Goal: Task Accomplishment & Management: Manage account settings

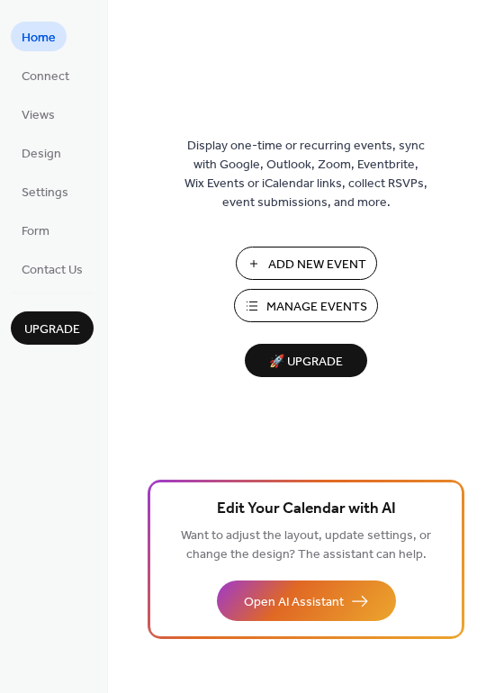
click at [283, 298] on span "Manage Events" at bounding box center [317, 307] width 101 height 19
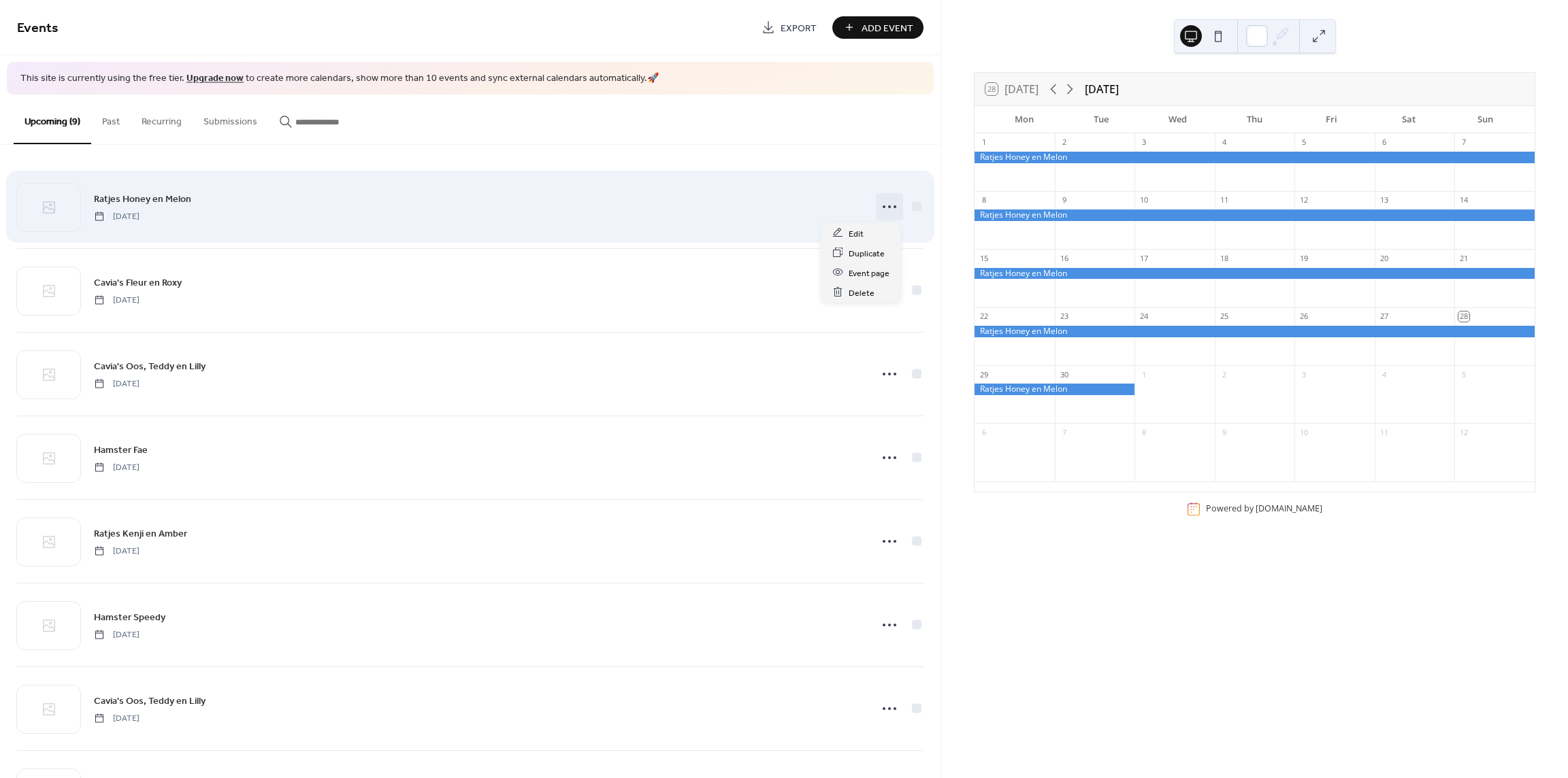
click at [878, 215] on icon at bounding box center [889, 206] width 22 height 22
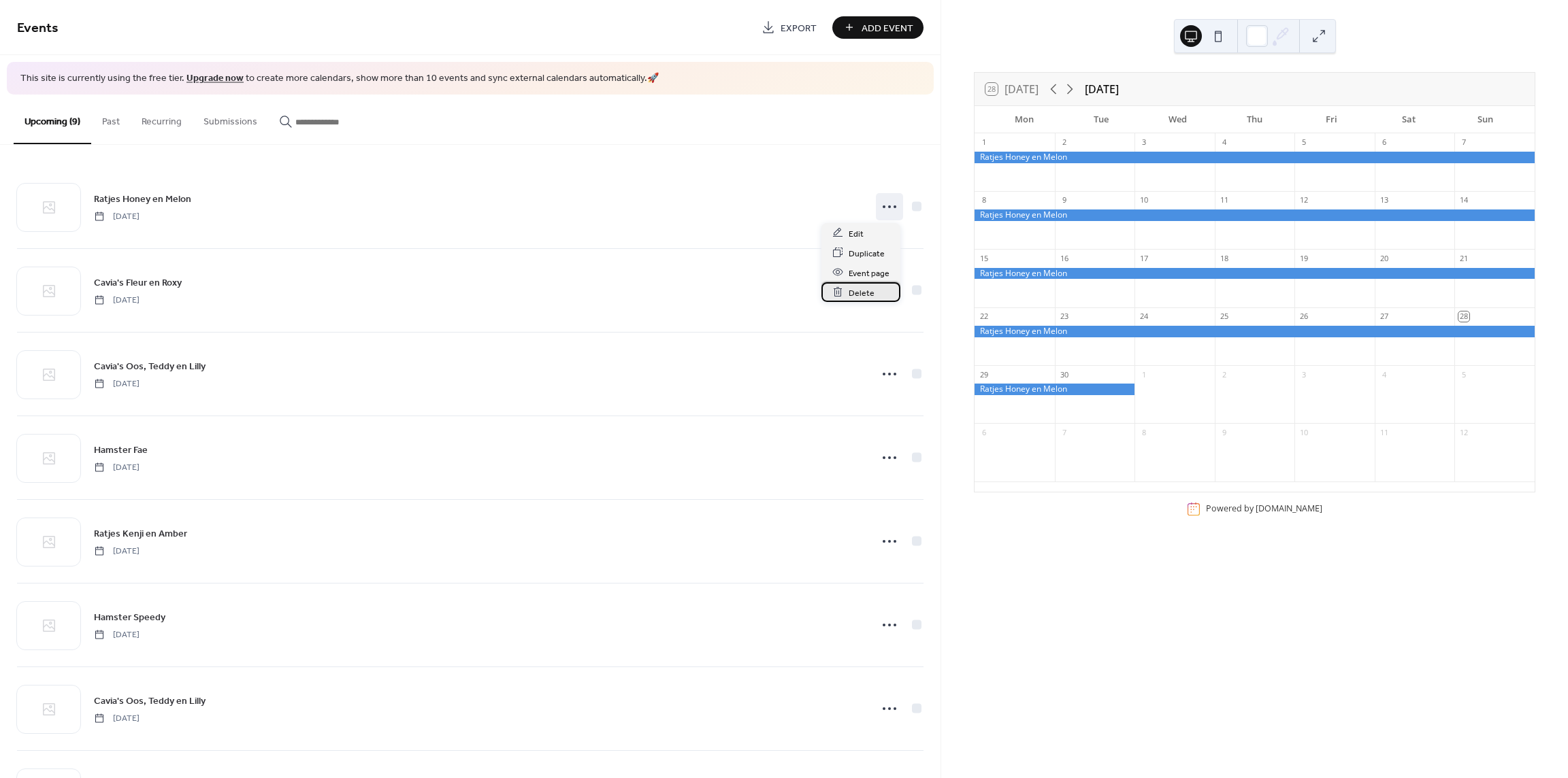
click at [841, 293] on icon at bounding box center [837, 292] width 11 height 11
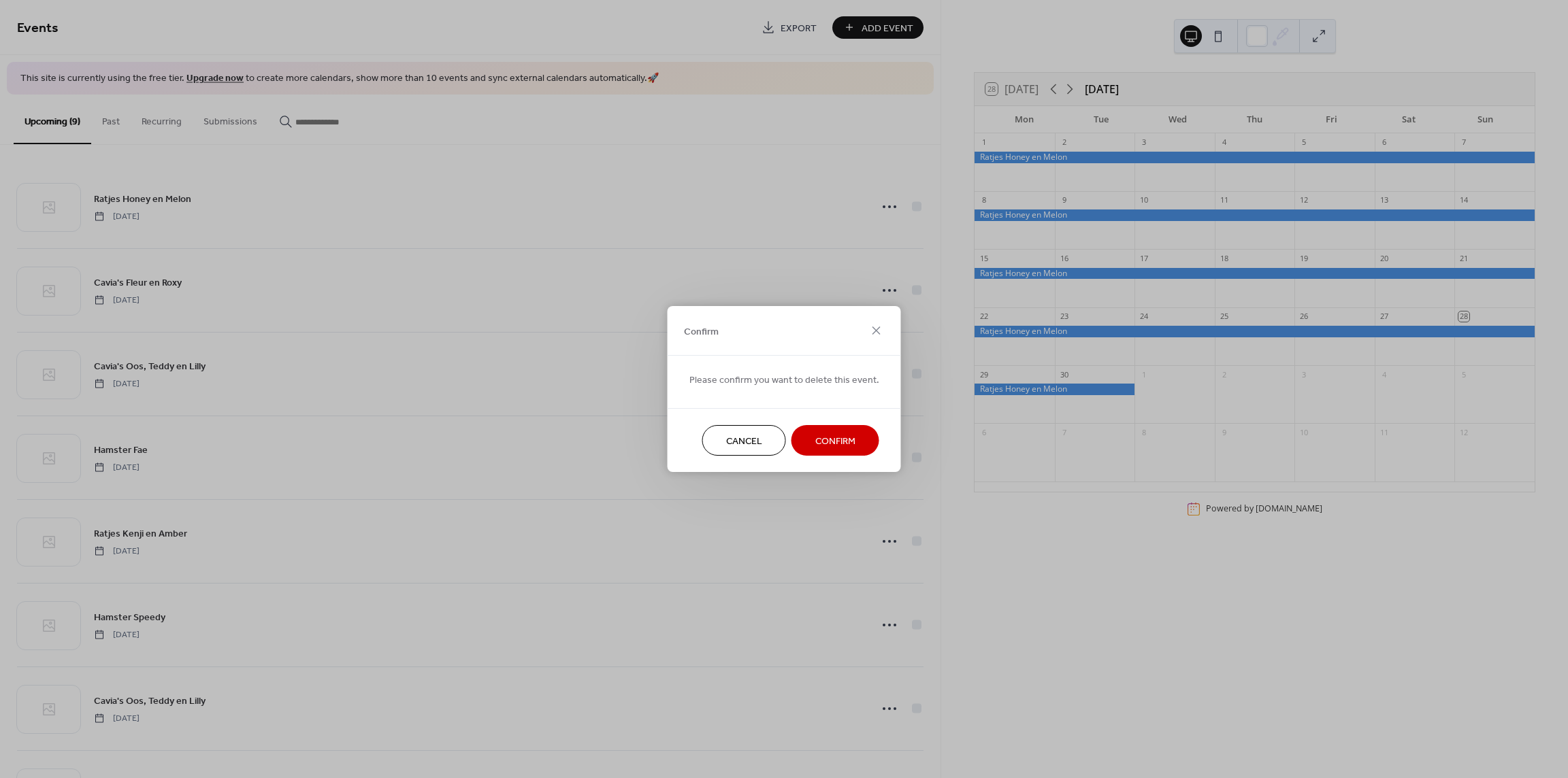
click at [824, 440] on span "Confirm" at bounding box center [835, 441] width 40 height 14
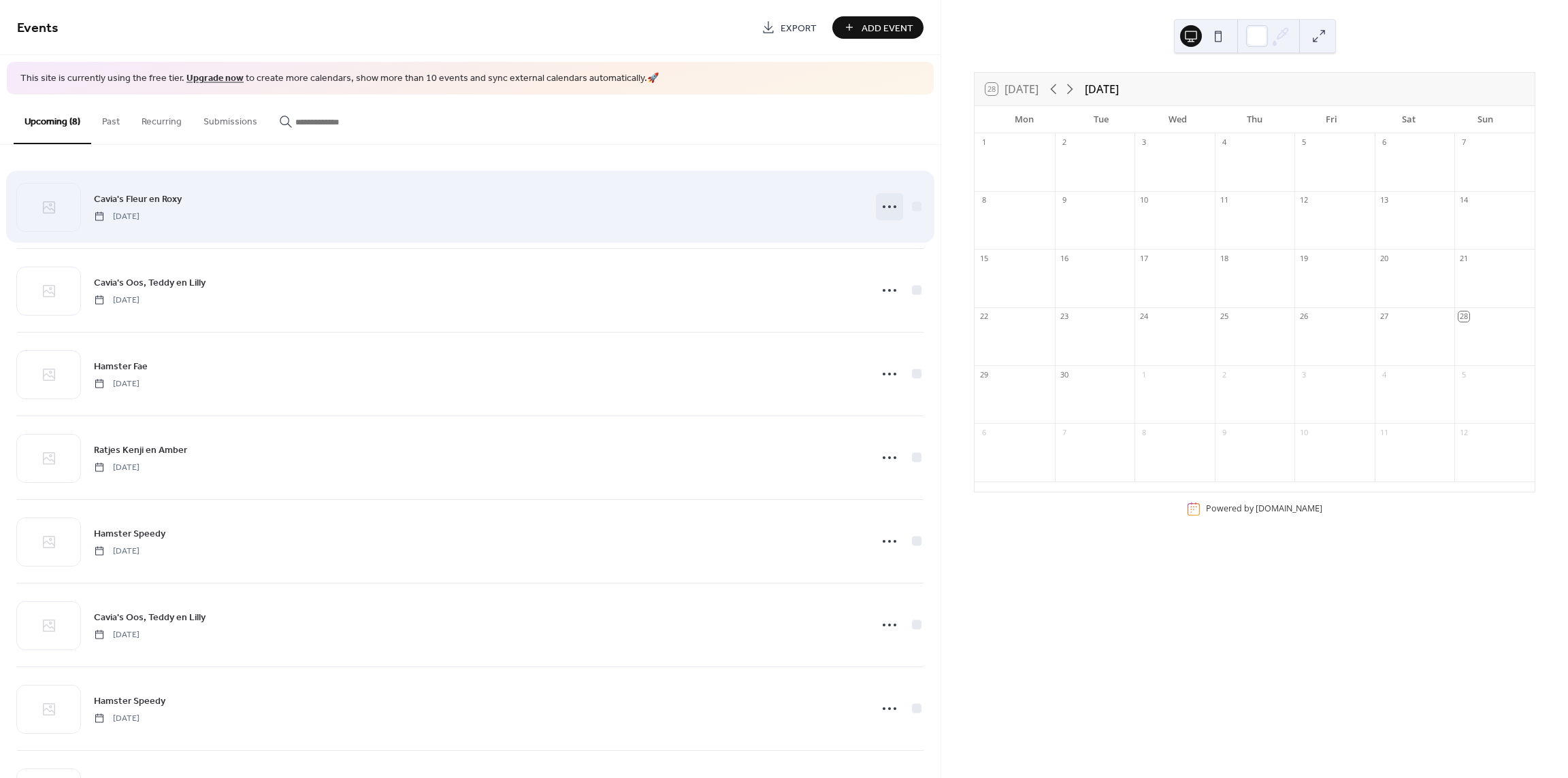
click at [885, 200] on icon at bounding box center [889, 206] width 22 height 22
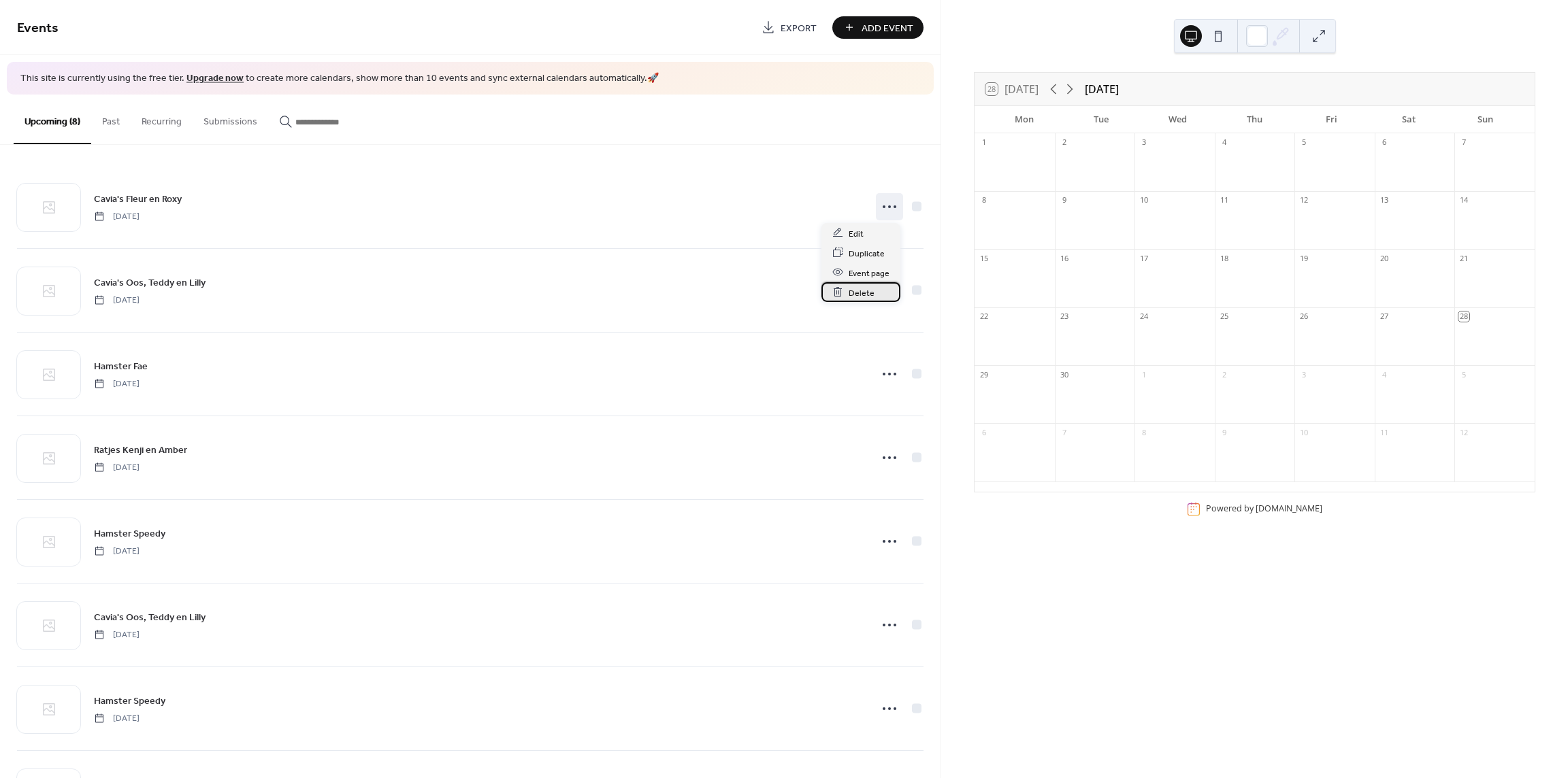
click at [825, 292] on div "Delete" at bounding box center [861, 292] width 79 height 20
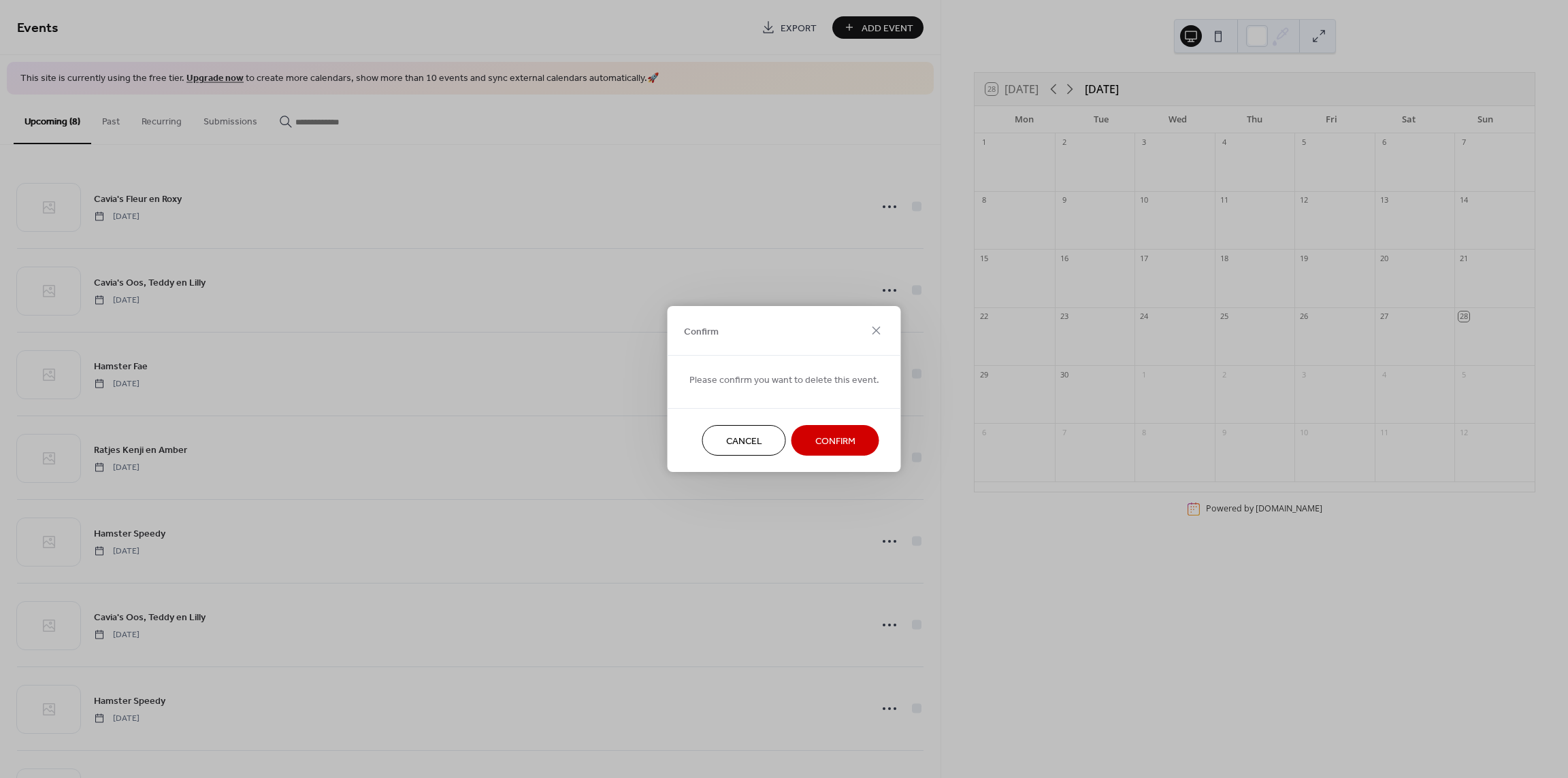
click at [852, 442] on button "Confirm" at bounding box center [835, 440] width 88 height 31
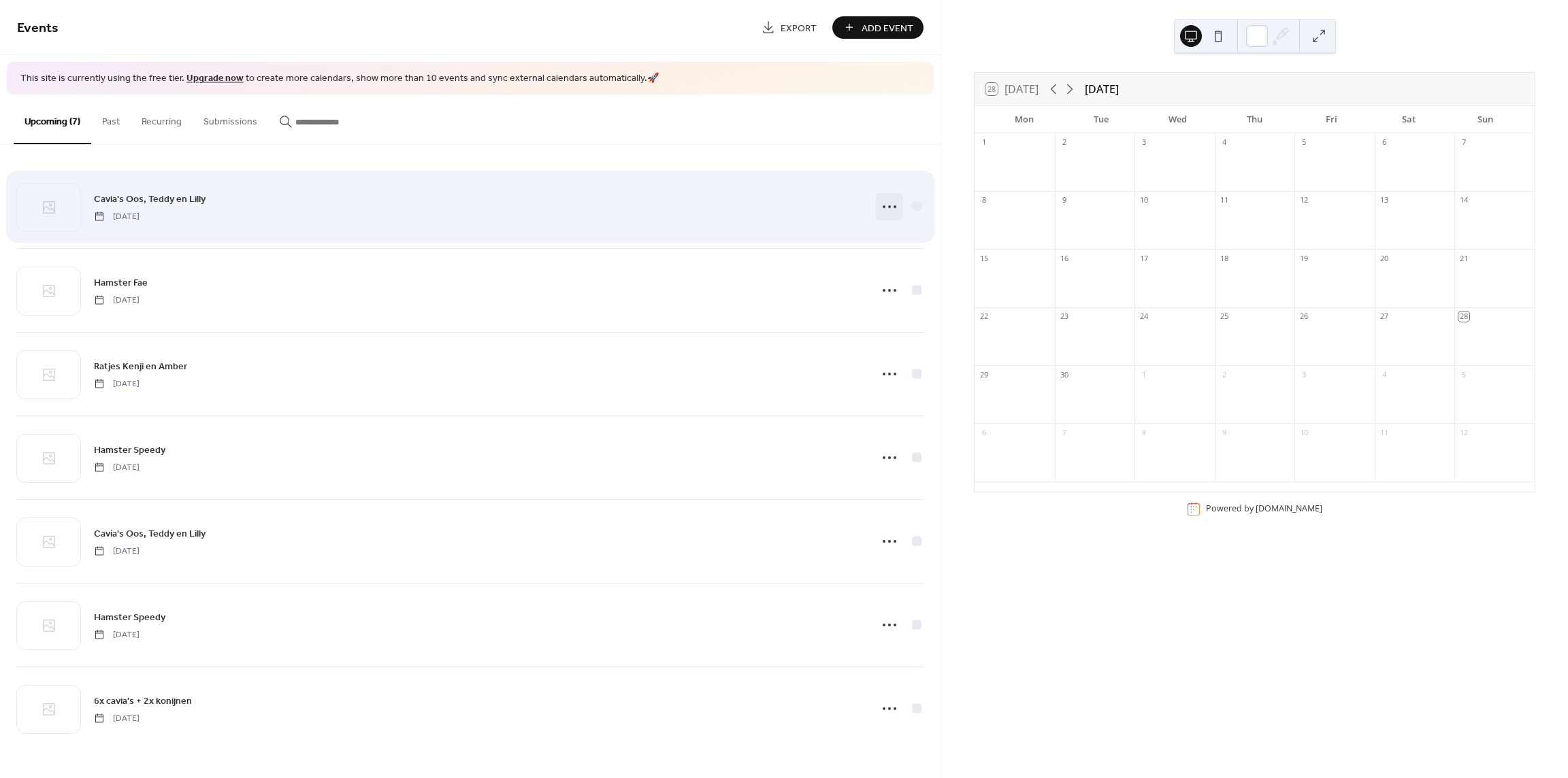
click at [889, 215] on icon at bounding box center [889, 206] width 22 height 22
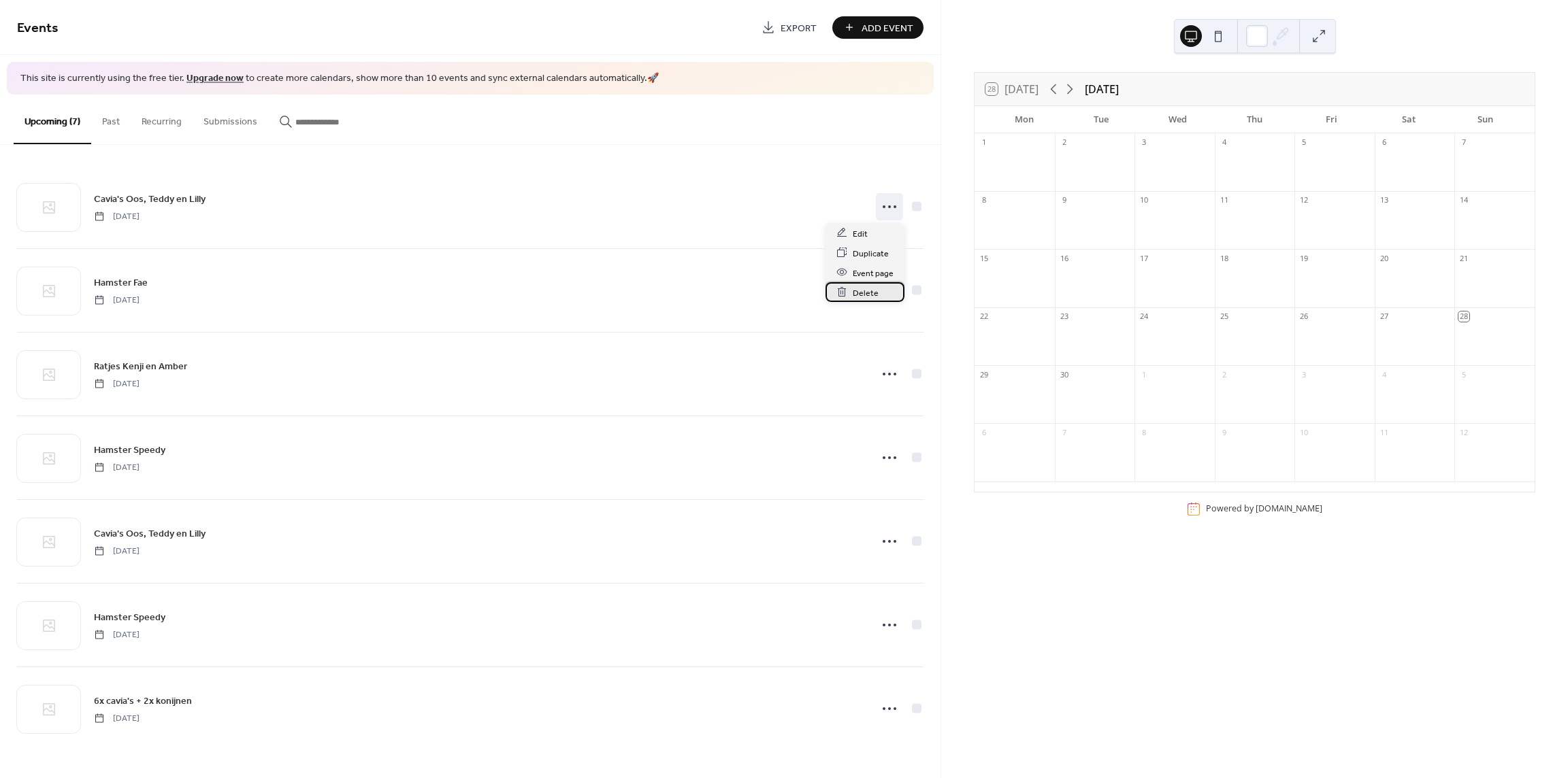
click at [871, 298] on span "Delete" at bounding box center [865, 292] width 26 height 14
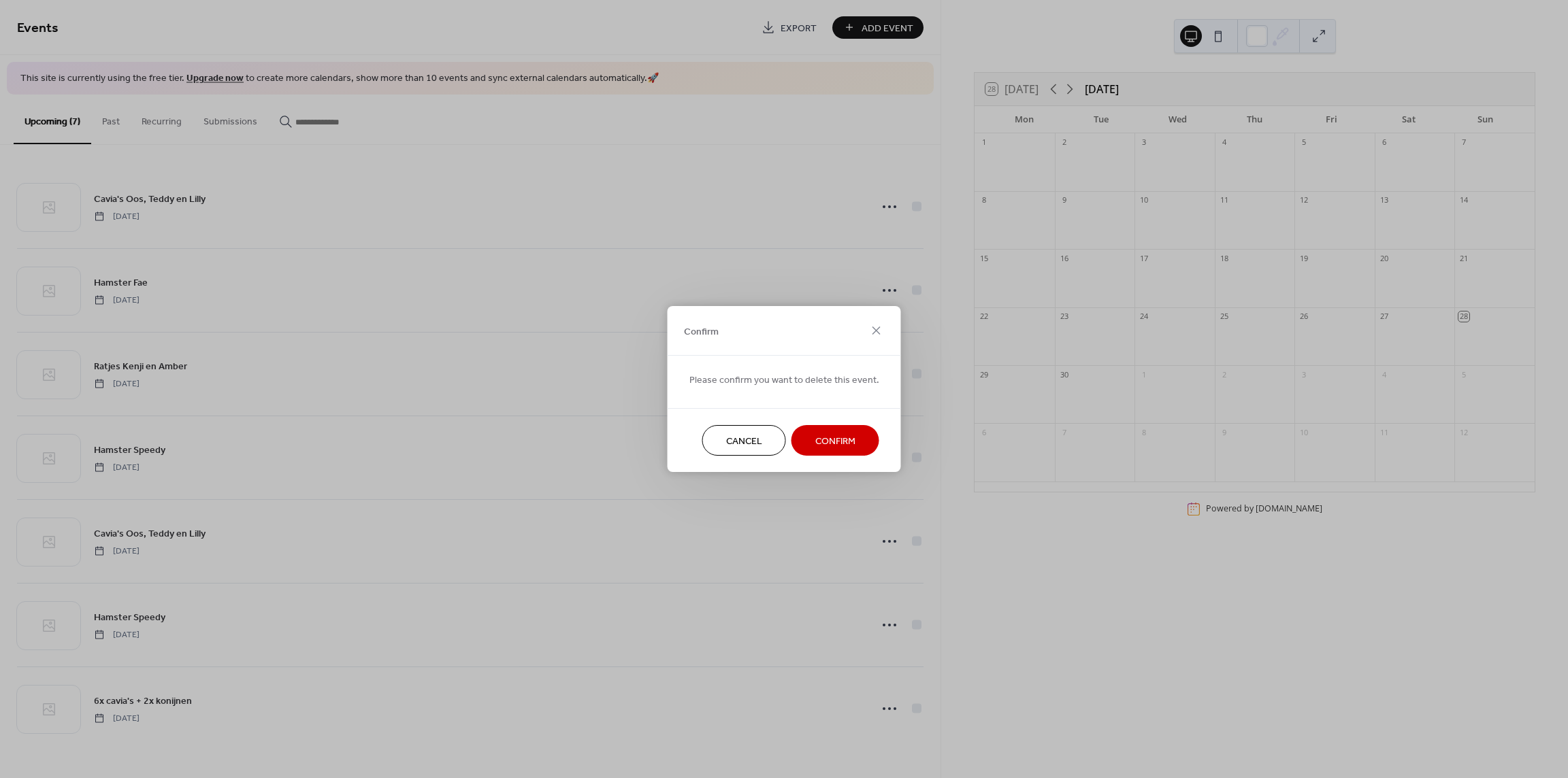
drag, startPoint x: 844, startPoint y: 440, endPoint x: 852, endPoint y: 426, distance: 16.1
click at [844, 440] on span "Confirm" at bounding box center [835, 441] width 40 height 14
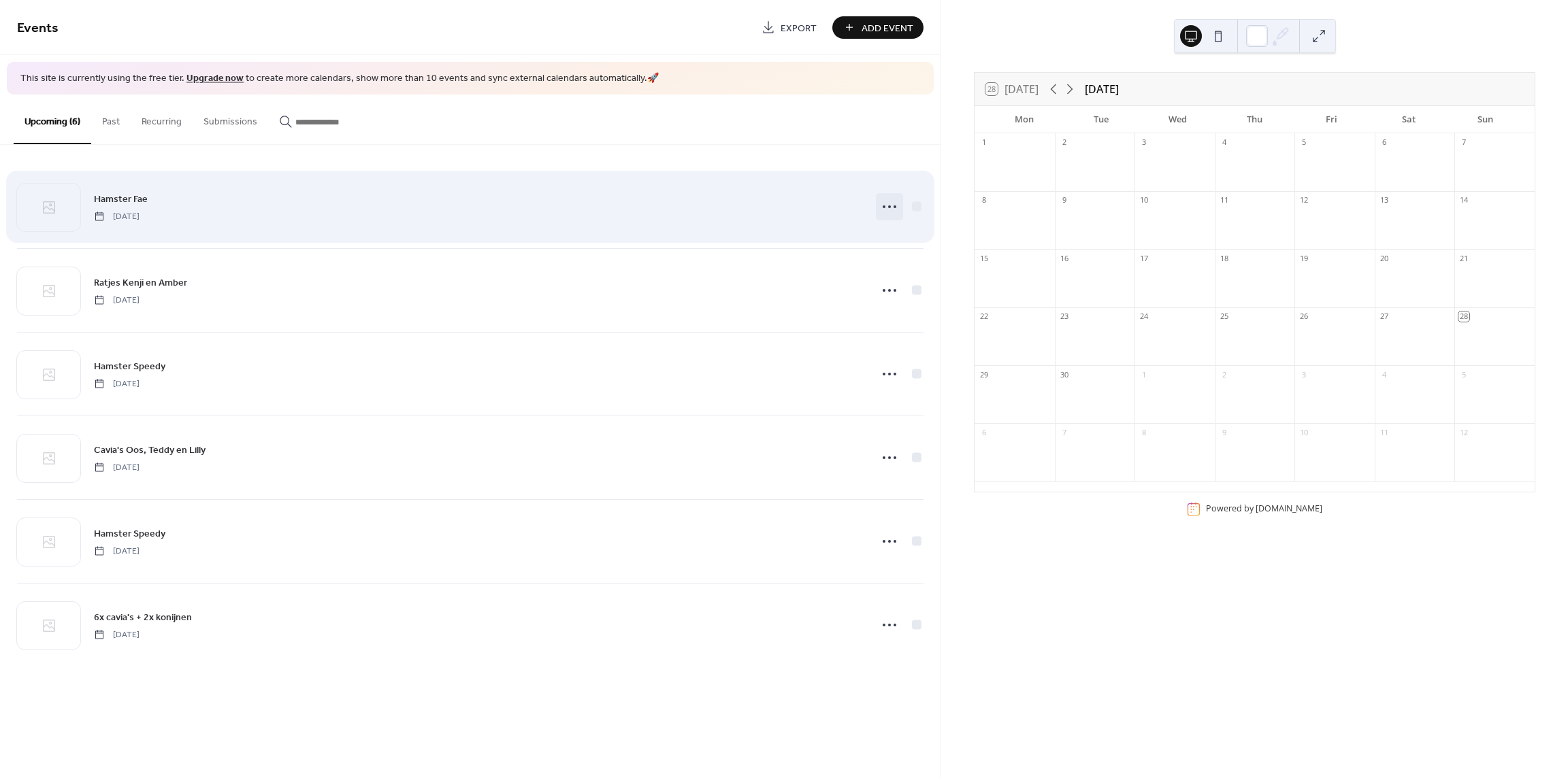
click at [885, 202] on icon at bounding box center [889, 206] width 22 height 22
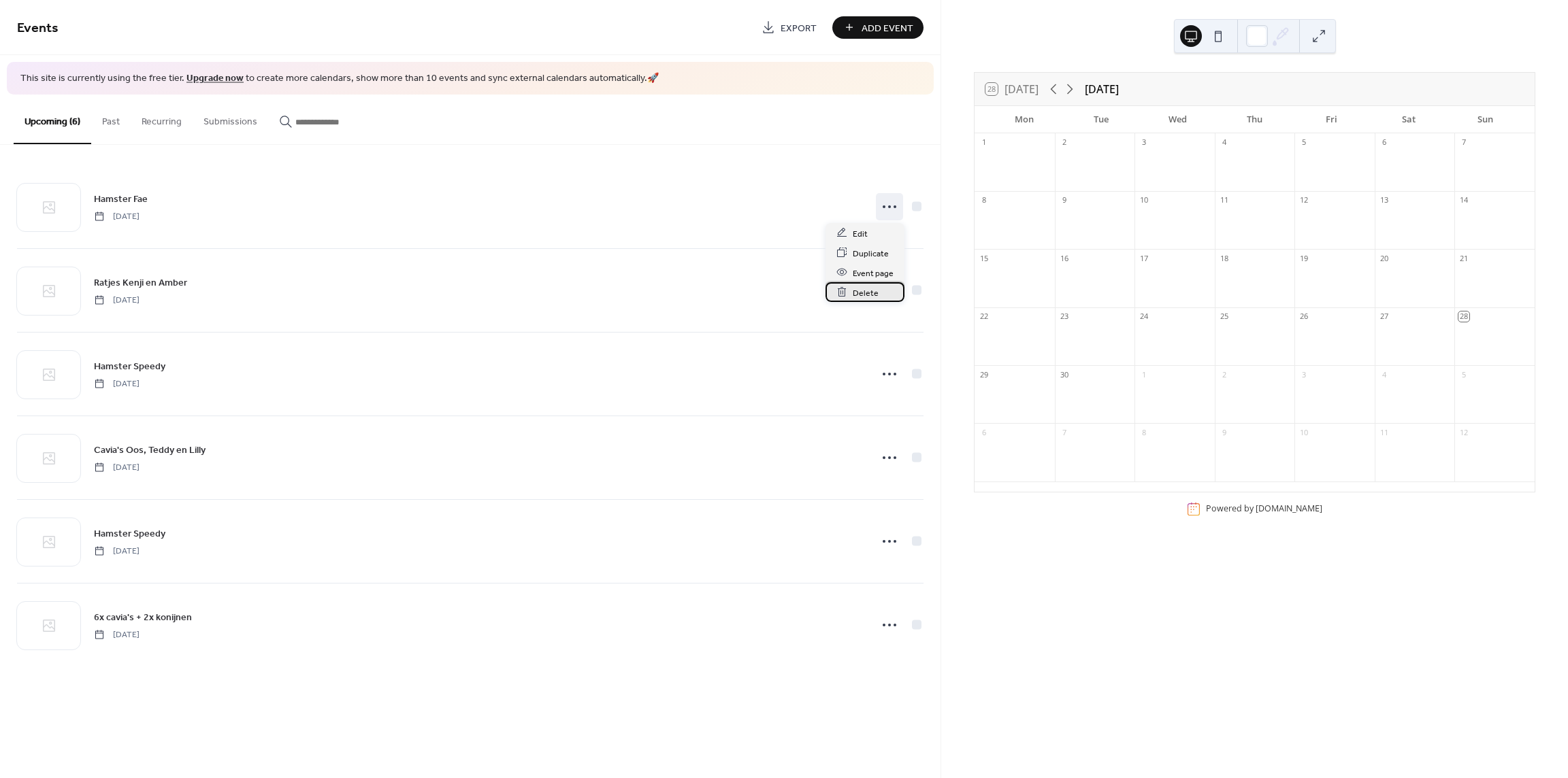
click at [868, 294] on span "Delete" at bounding box center [865, 292] width 26 height 14
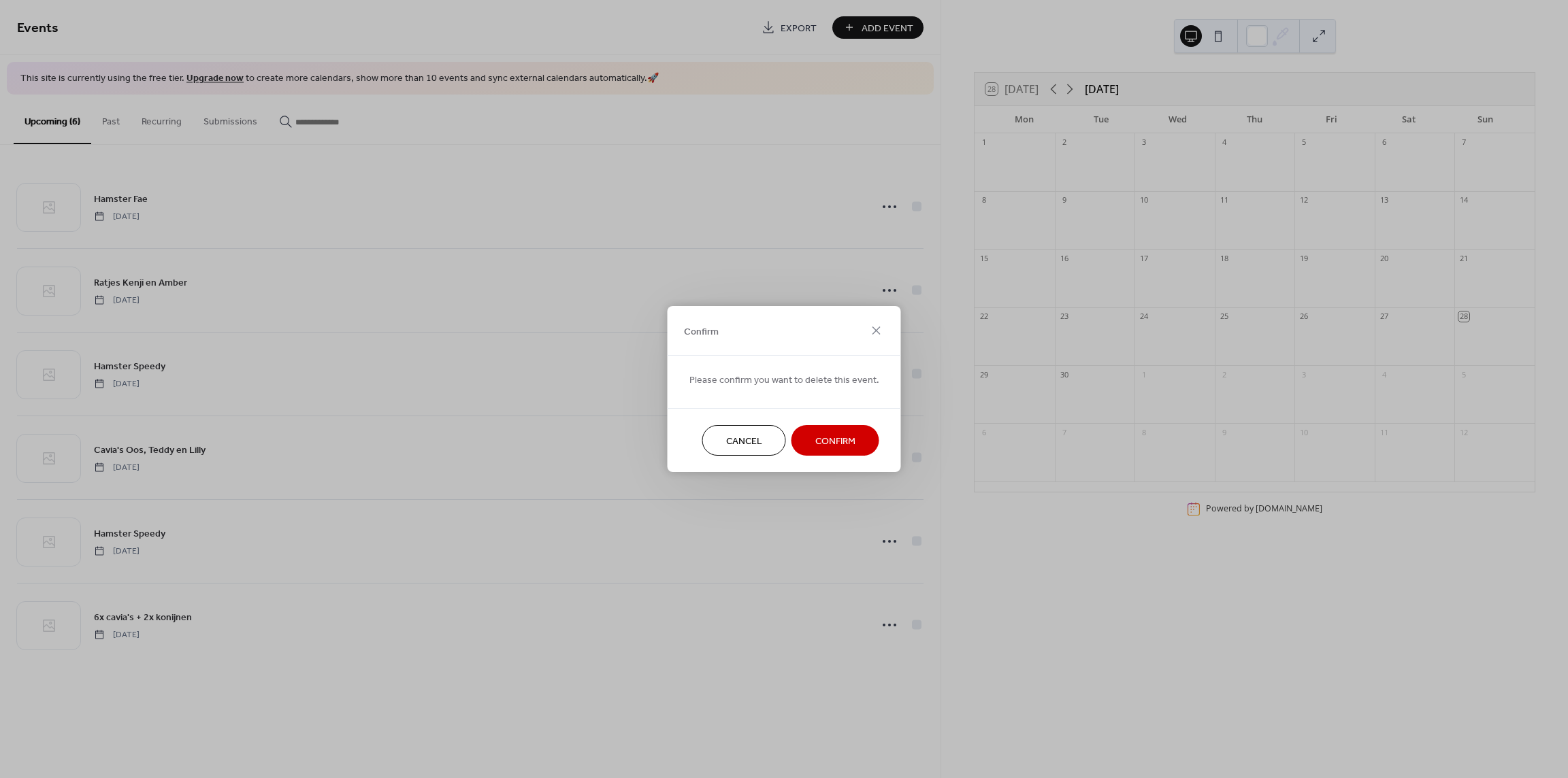
click at [863, 438] on button "Confirm" at bounding box center [835, 440] width 88 height 31
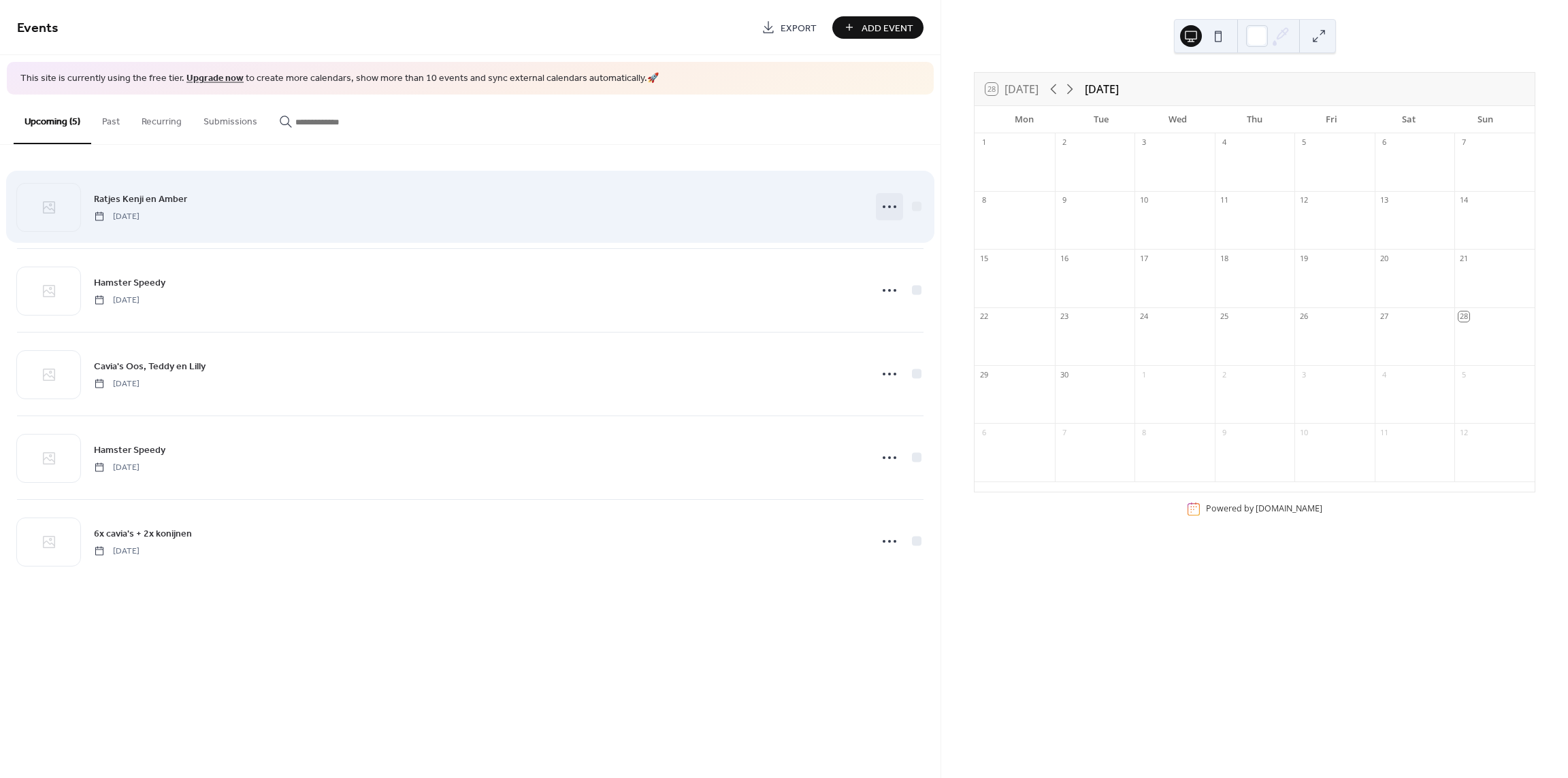
click at [889, 205] on circle at bounding box center [889, 207] width 3 height 3
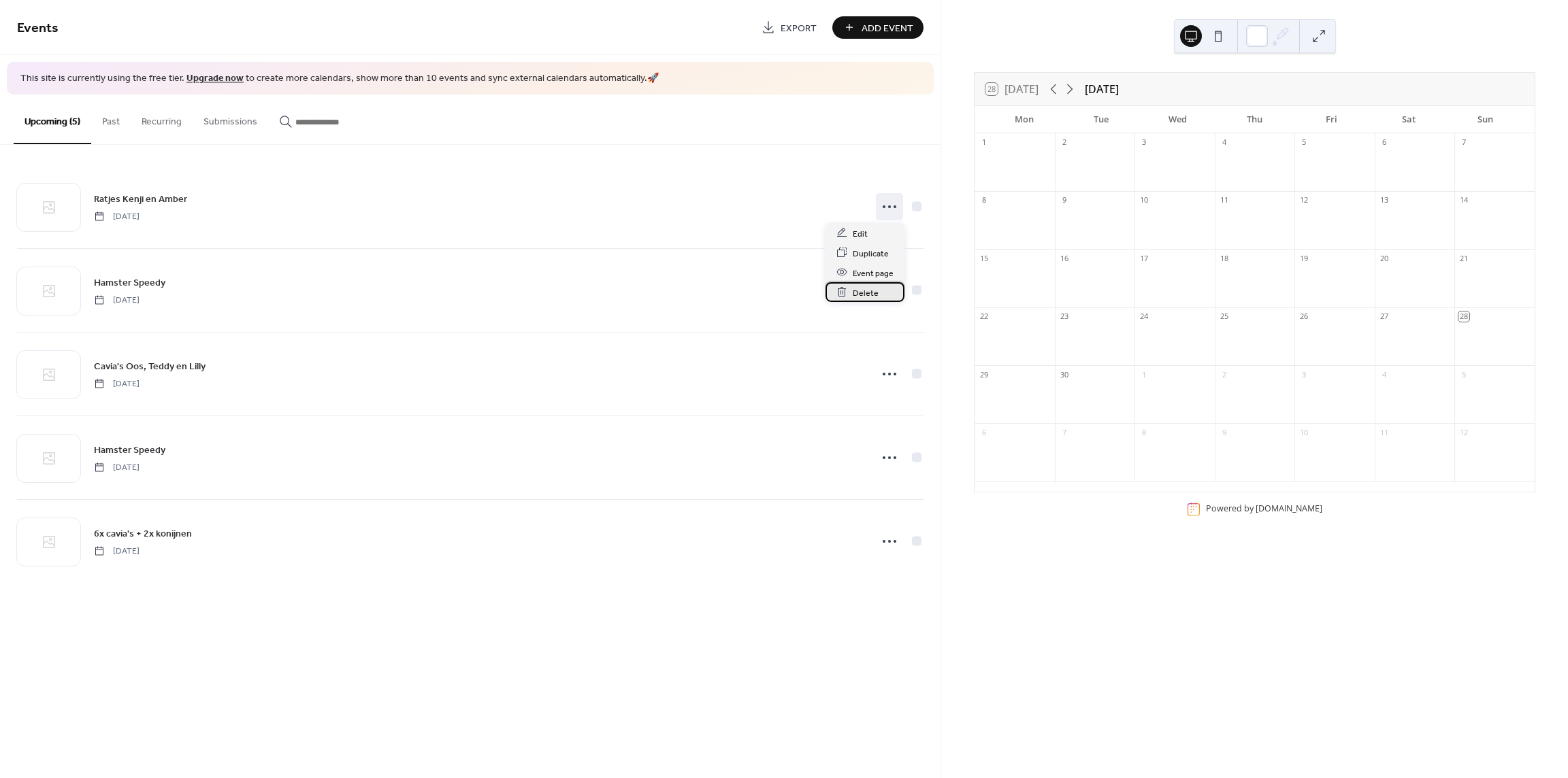
click at [853, 292] on span "Delete" at bounding box center [865, 292] width 26 height 14
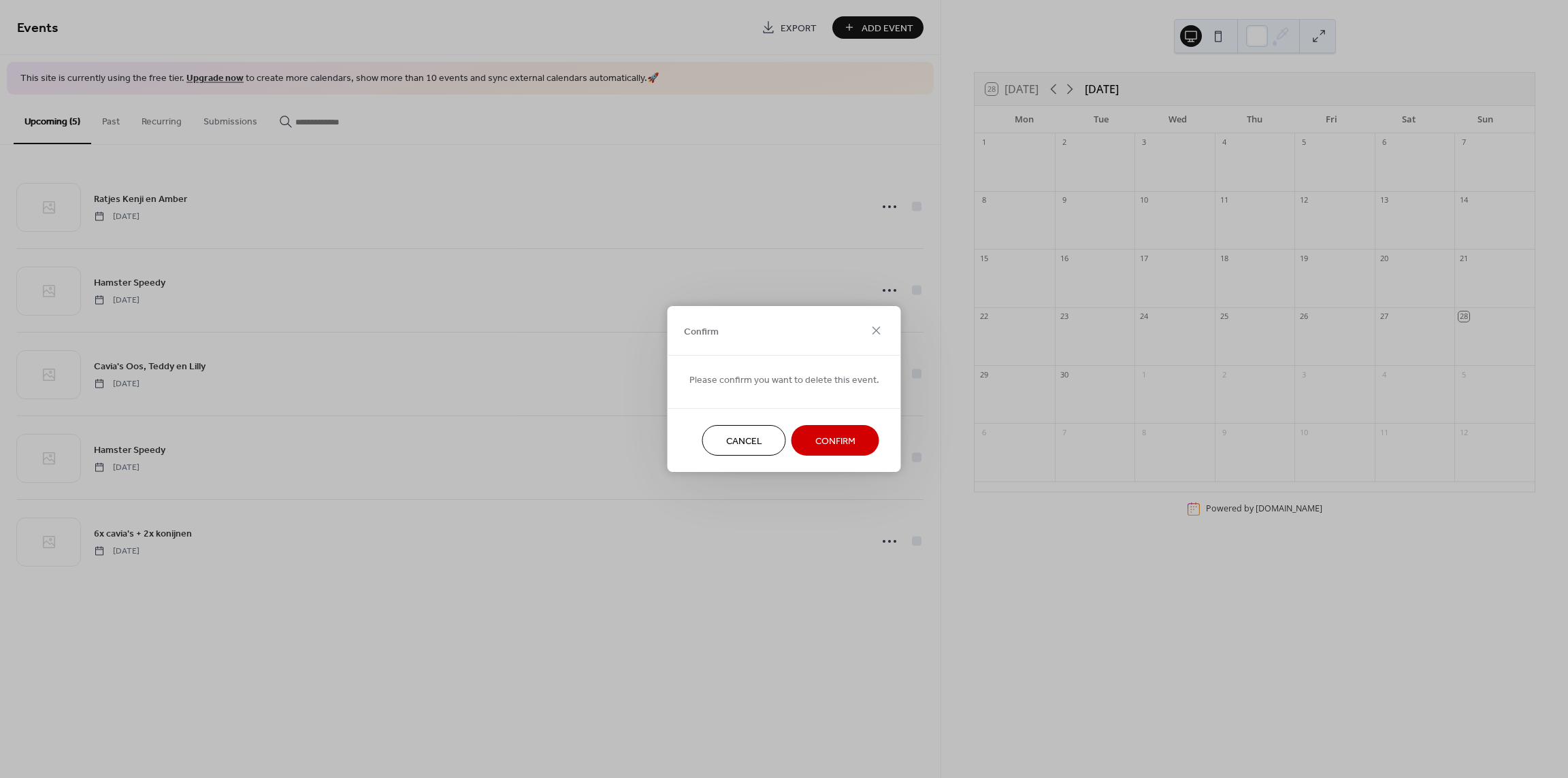
click at [822, 435] on span "Confirm" at bounding box center [835, 441] width 40 height 14
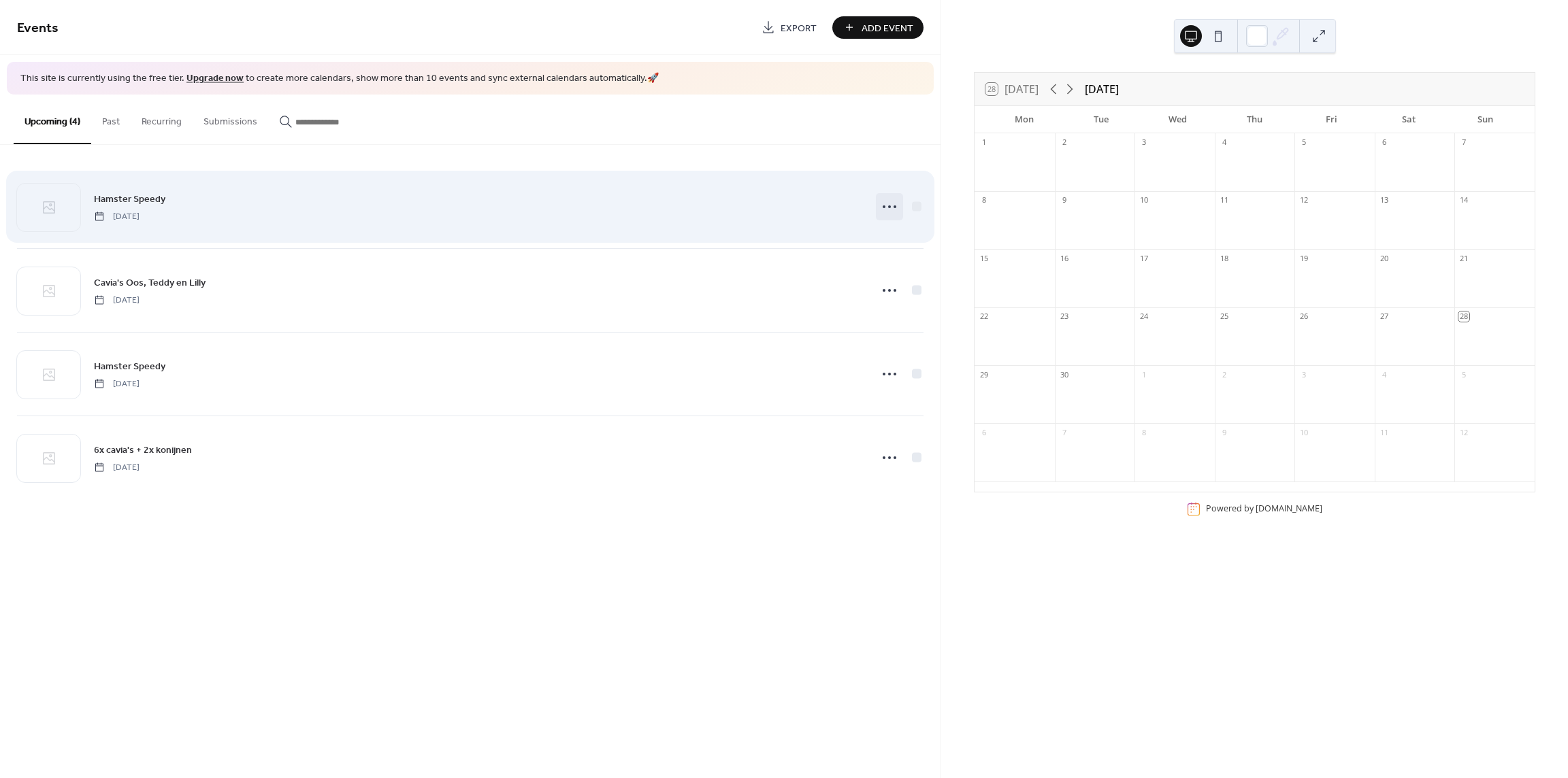
click at [891, 200] on icon at bounding box center [889, 206] width 22 height 22
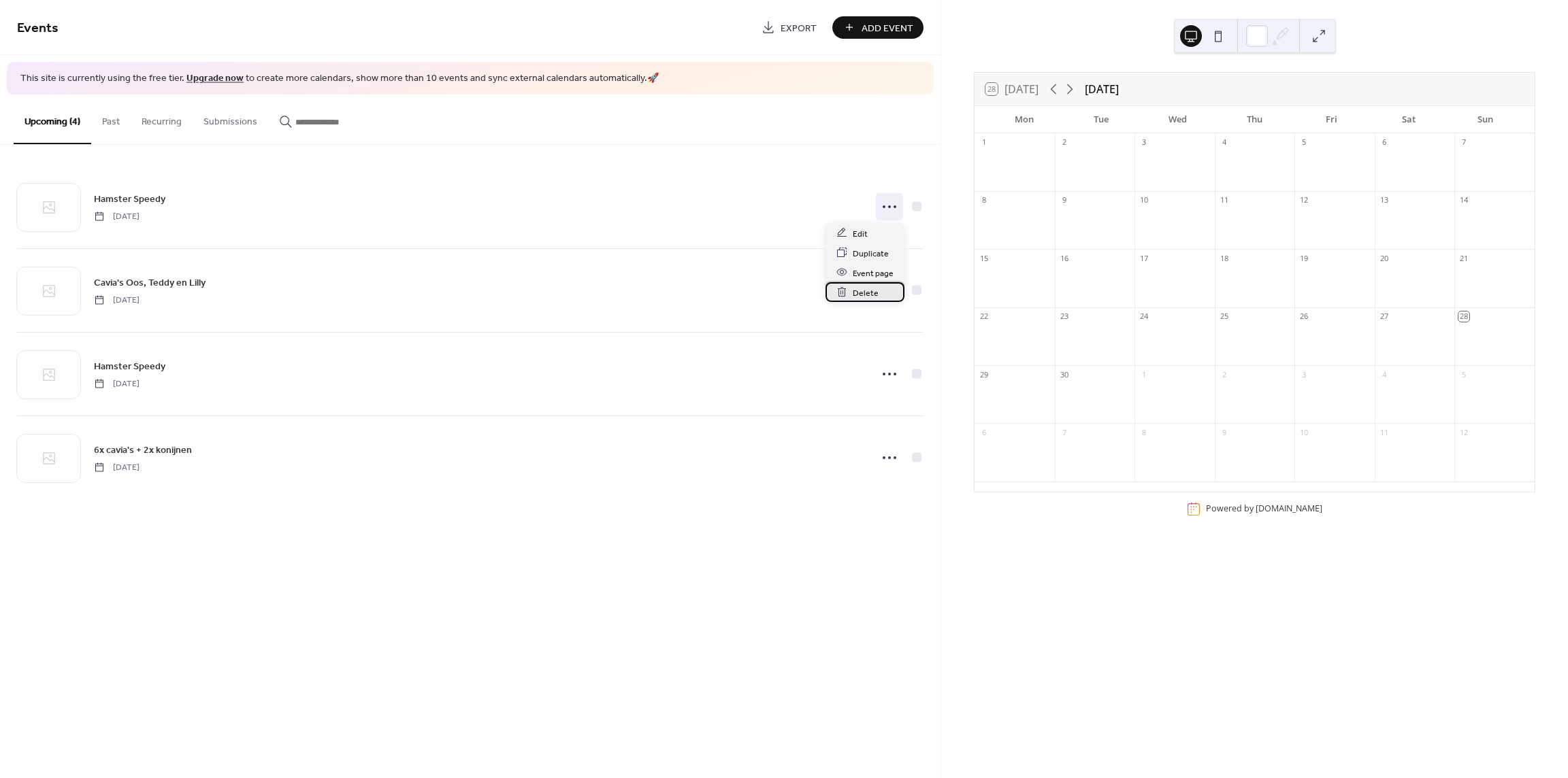
click at [873, 286] on span "Delete" at bounding box center [865, 292] width 26 height 14
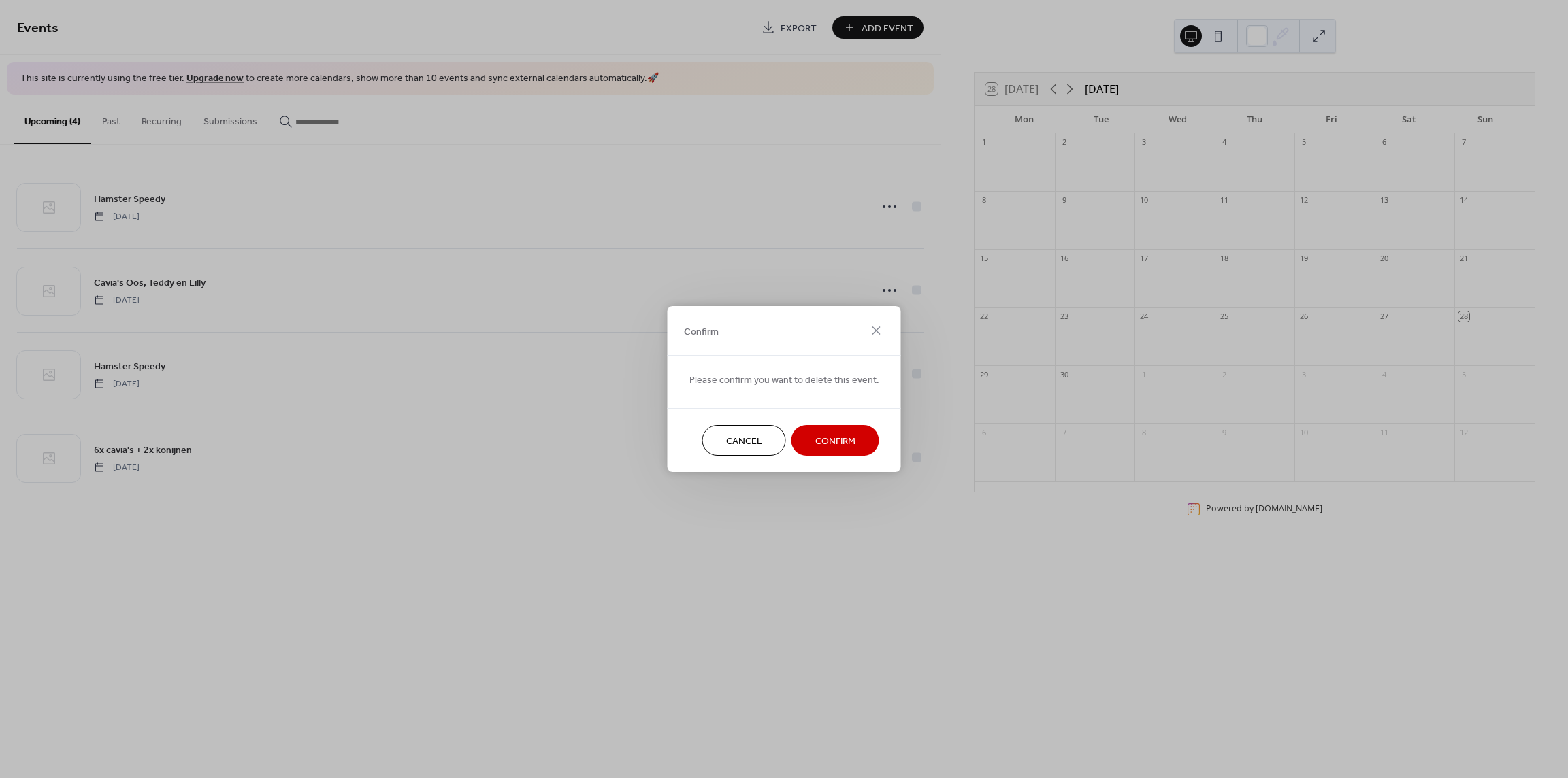
click at [821, 429] on button "Confirm" at bounding box center [835, 440] width 88 height 31
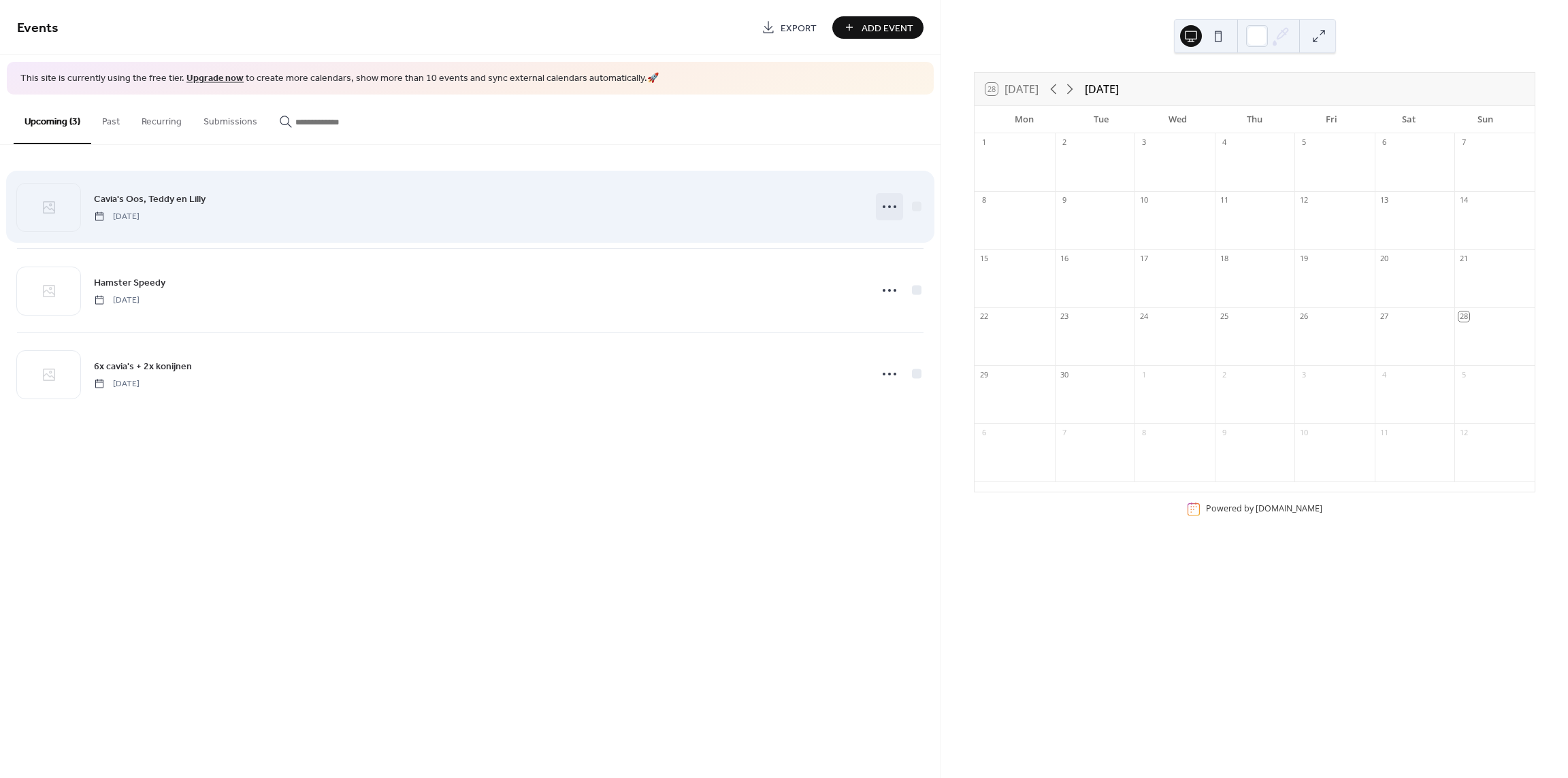
click at [885, 196] on icon at bounding box center [889, 206] width 22 height 22
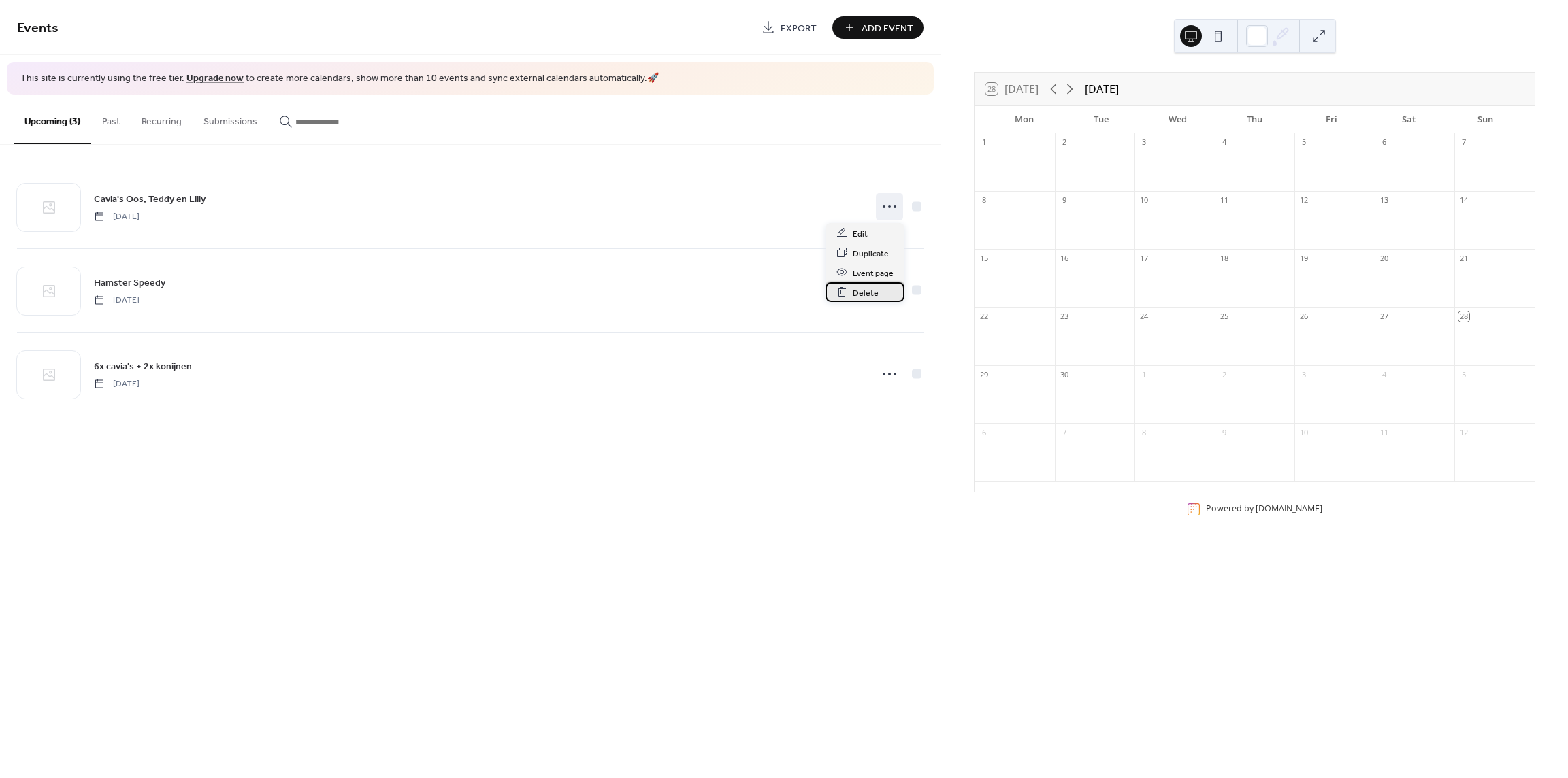
click at [868, 283] on div "Delete" at bounding box center [864, 292] width 79 height 20
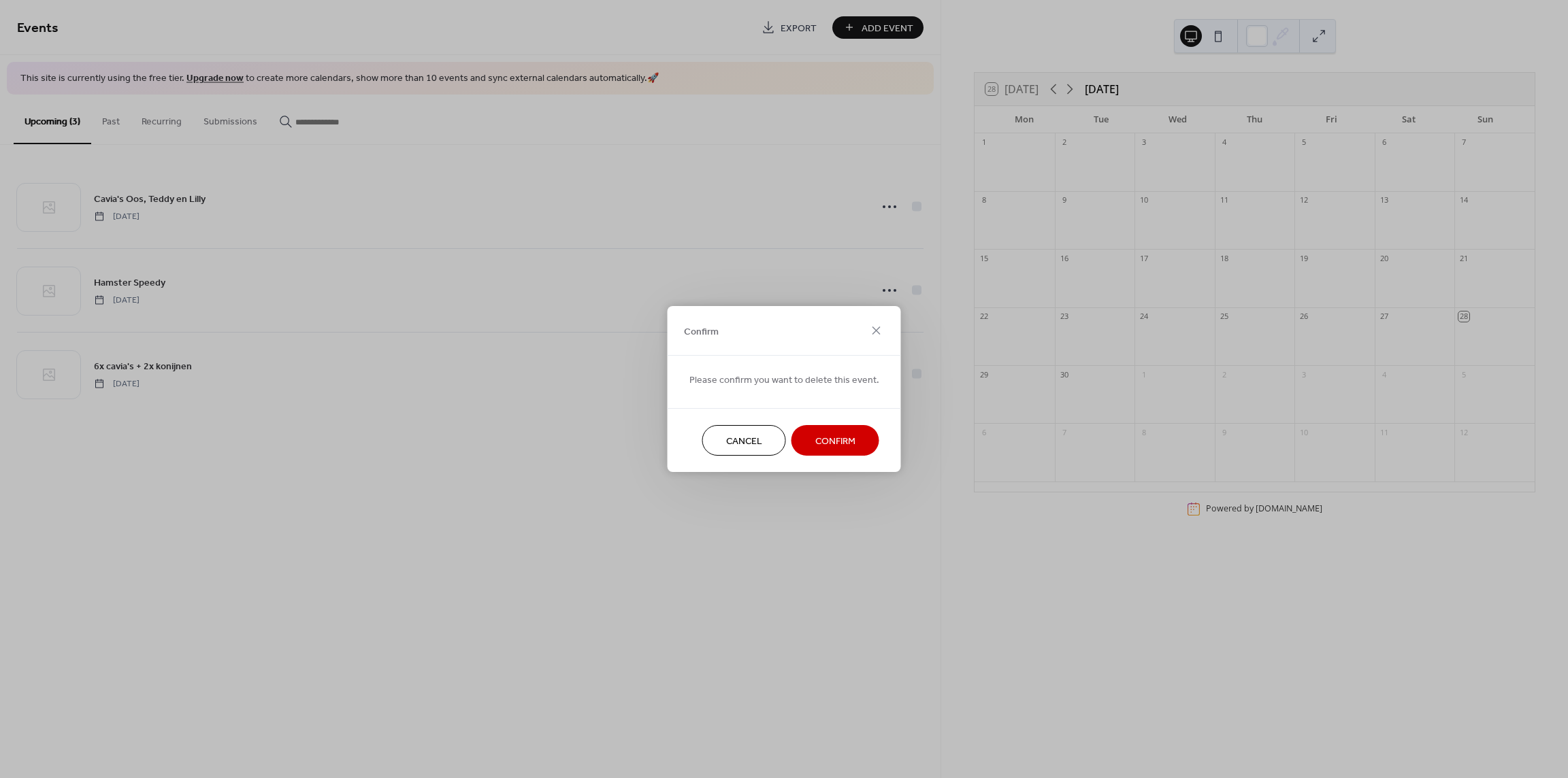
click at [838, 434] on span "Confirm" at bounding box center [835, 441] width 40 height 14
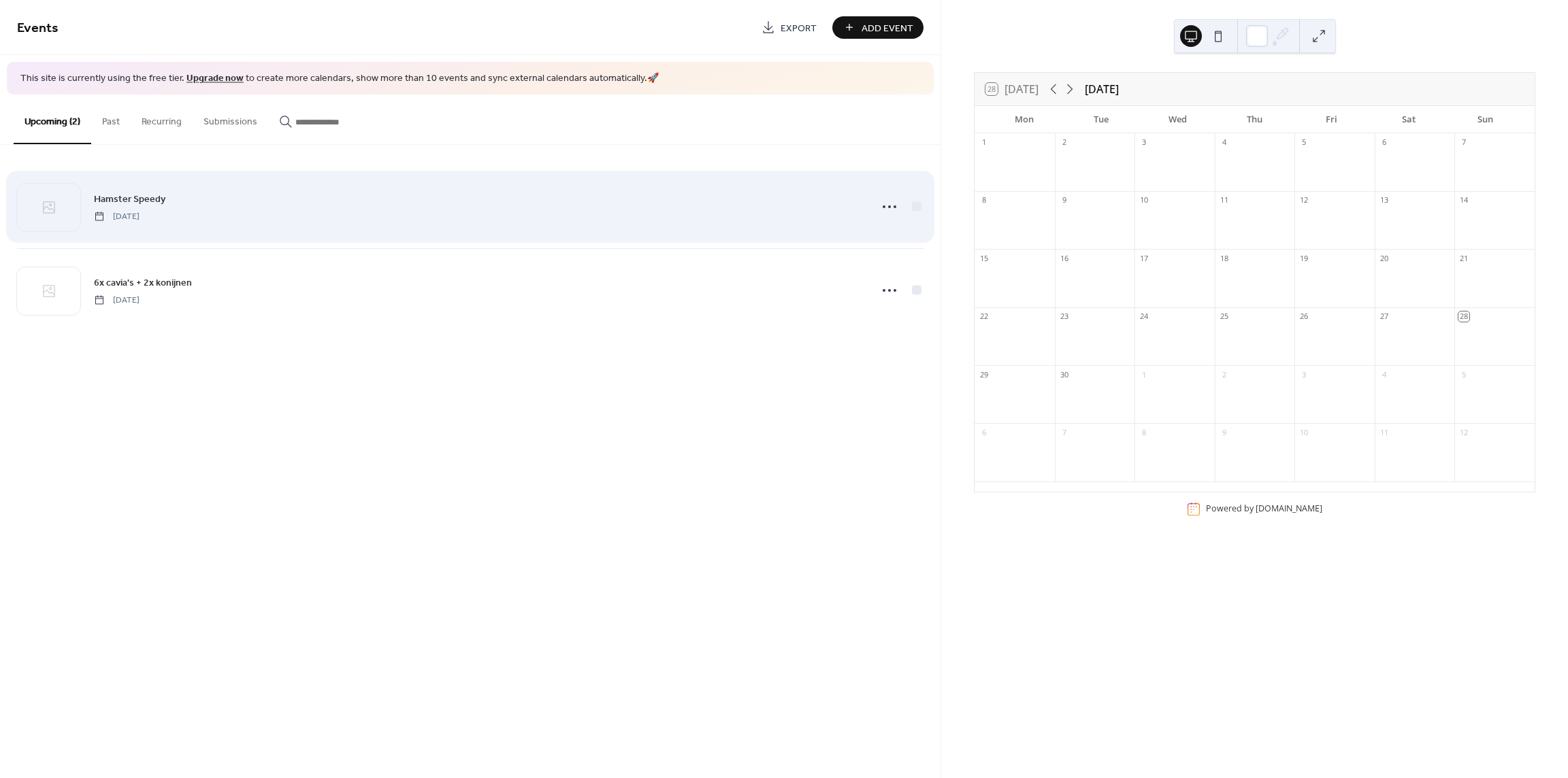
click at [888, 221] on div "Hamster Speedy Friday, February 13, 2026" at bounding box center [470, 207] width 906 height 83
click at [892, 204] on icon at bounding box center [889, 206] width 22 height 22
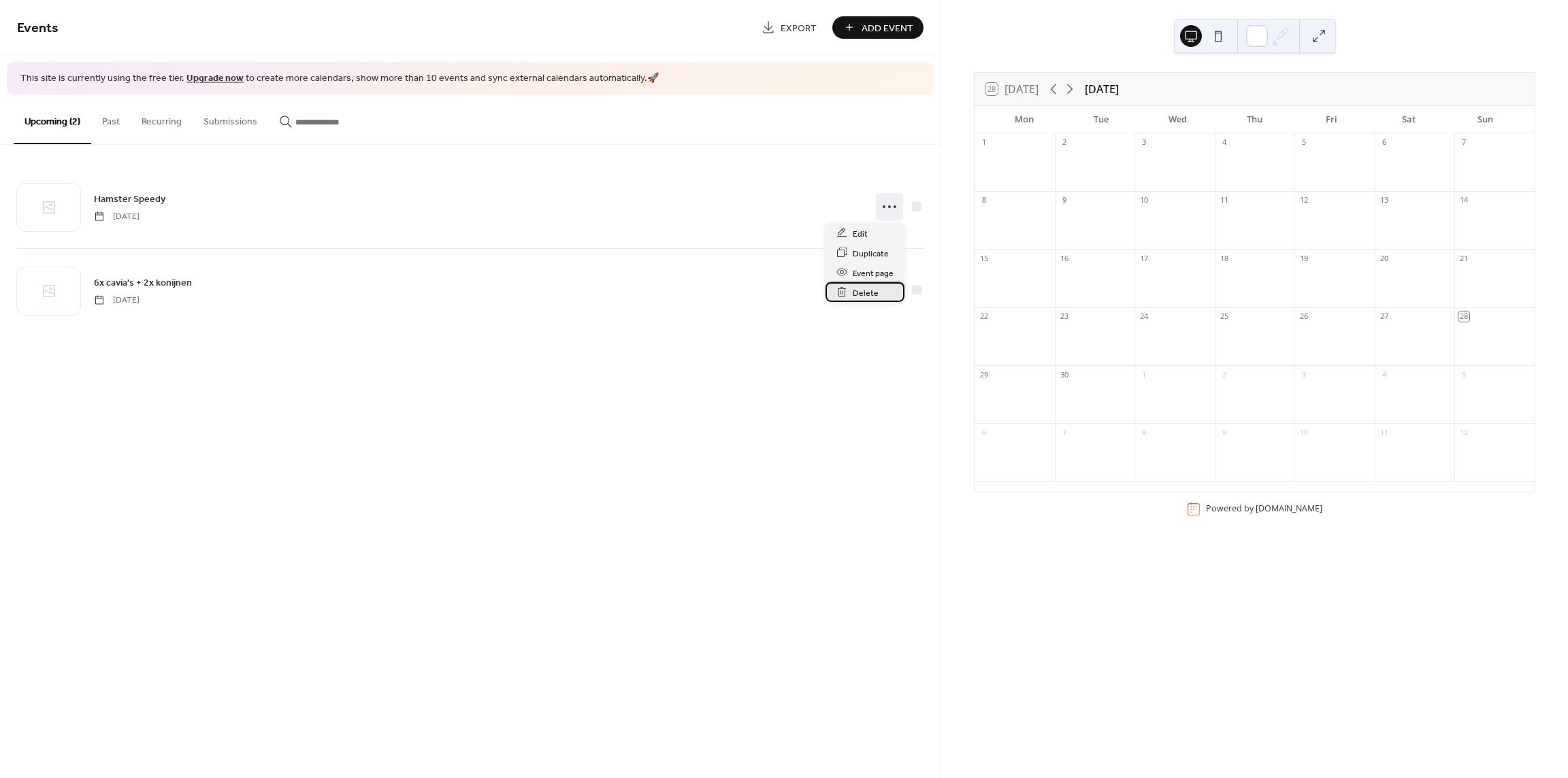
click at [878, 294] on div "Delete" at bounding box center [864, 292] width 79 height 20
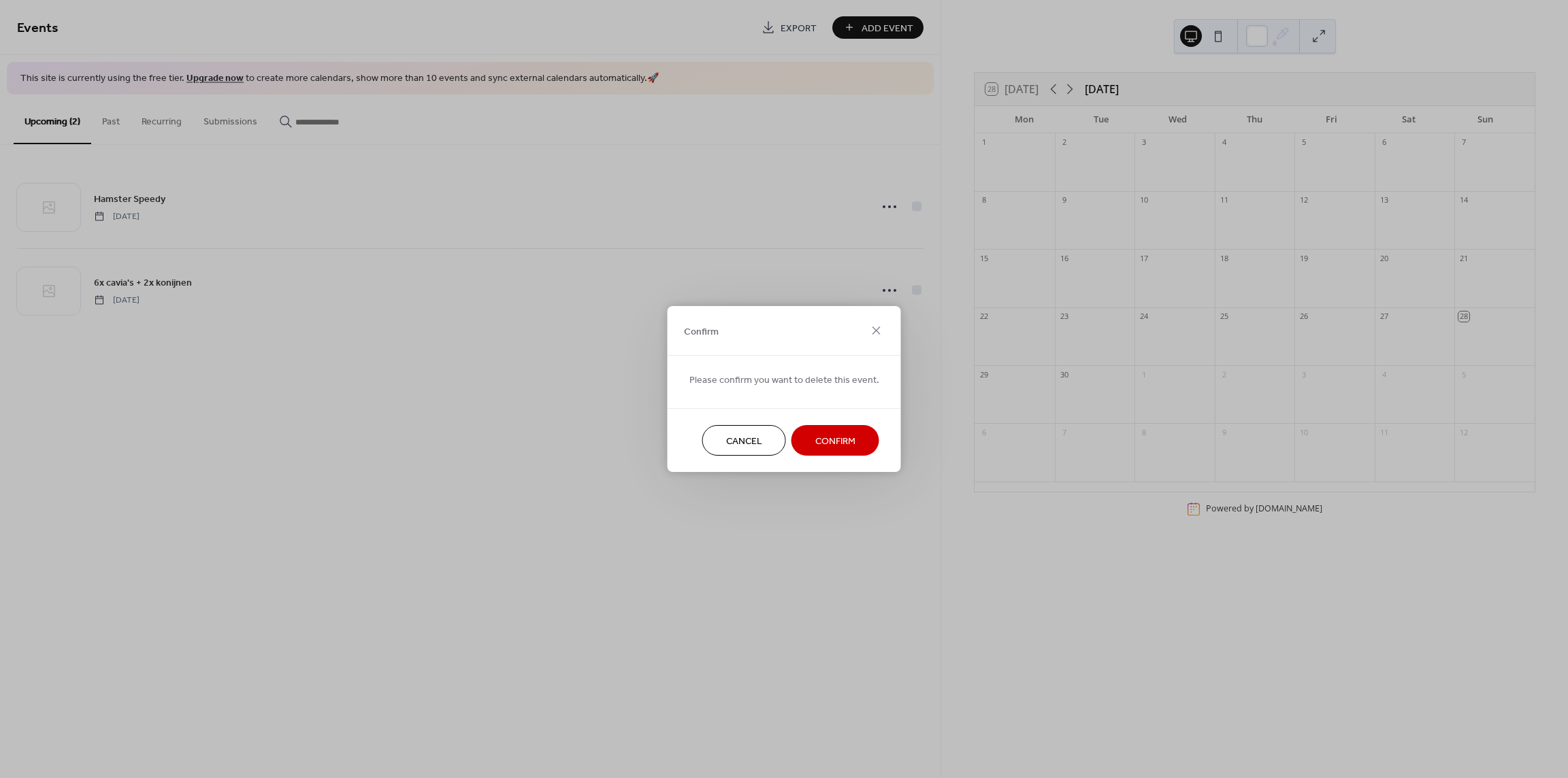
click at [831, 436] on span "Confirm" at bounding box center [835, 441] width 40 height 14
